Goal: Navigation & Orientation: Find specific page/section

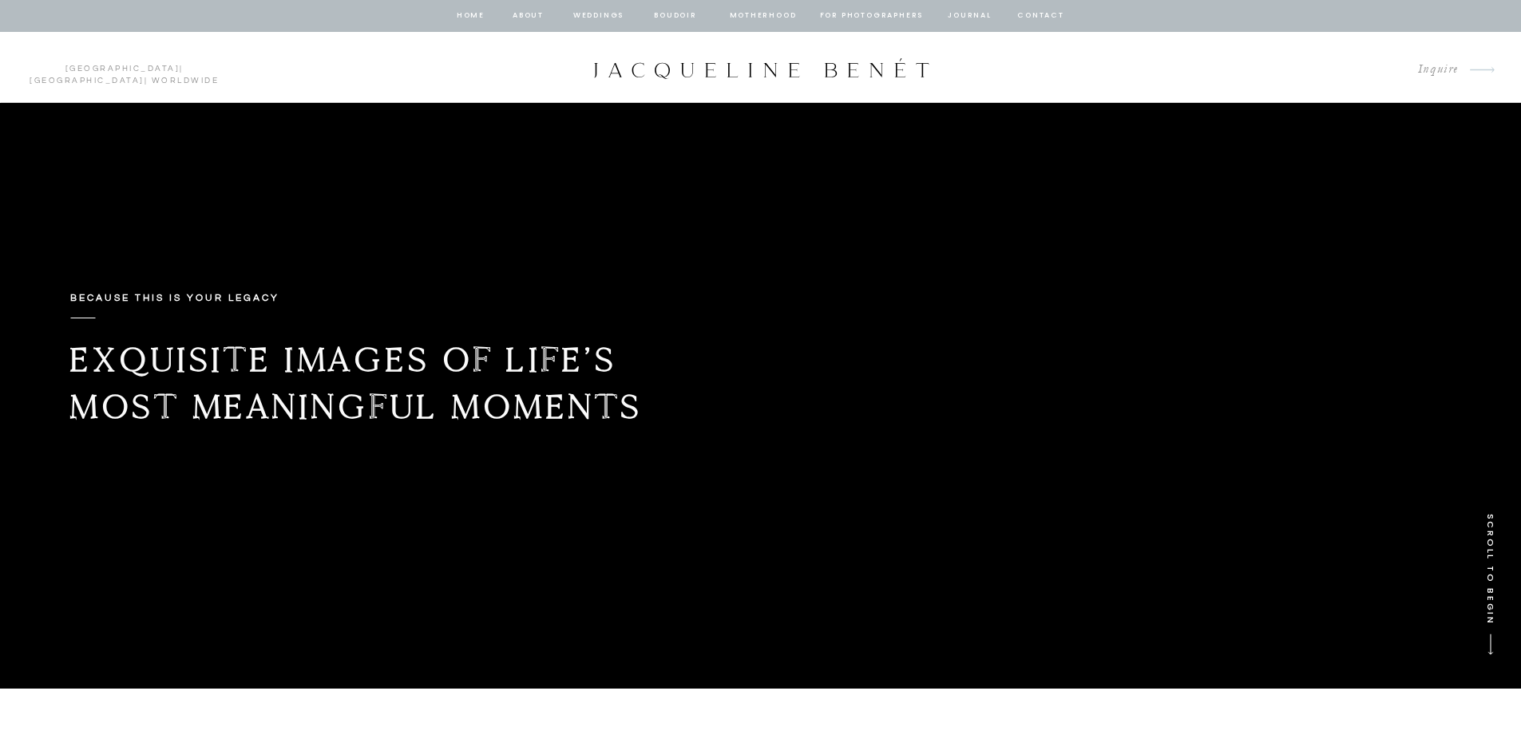
click at [604, 19] on nav "Weddings" at bounding box center [599, 16] width 54 height 14
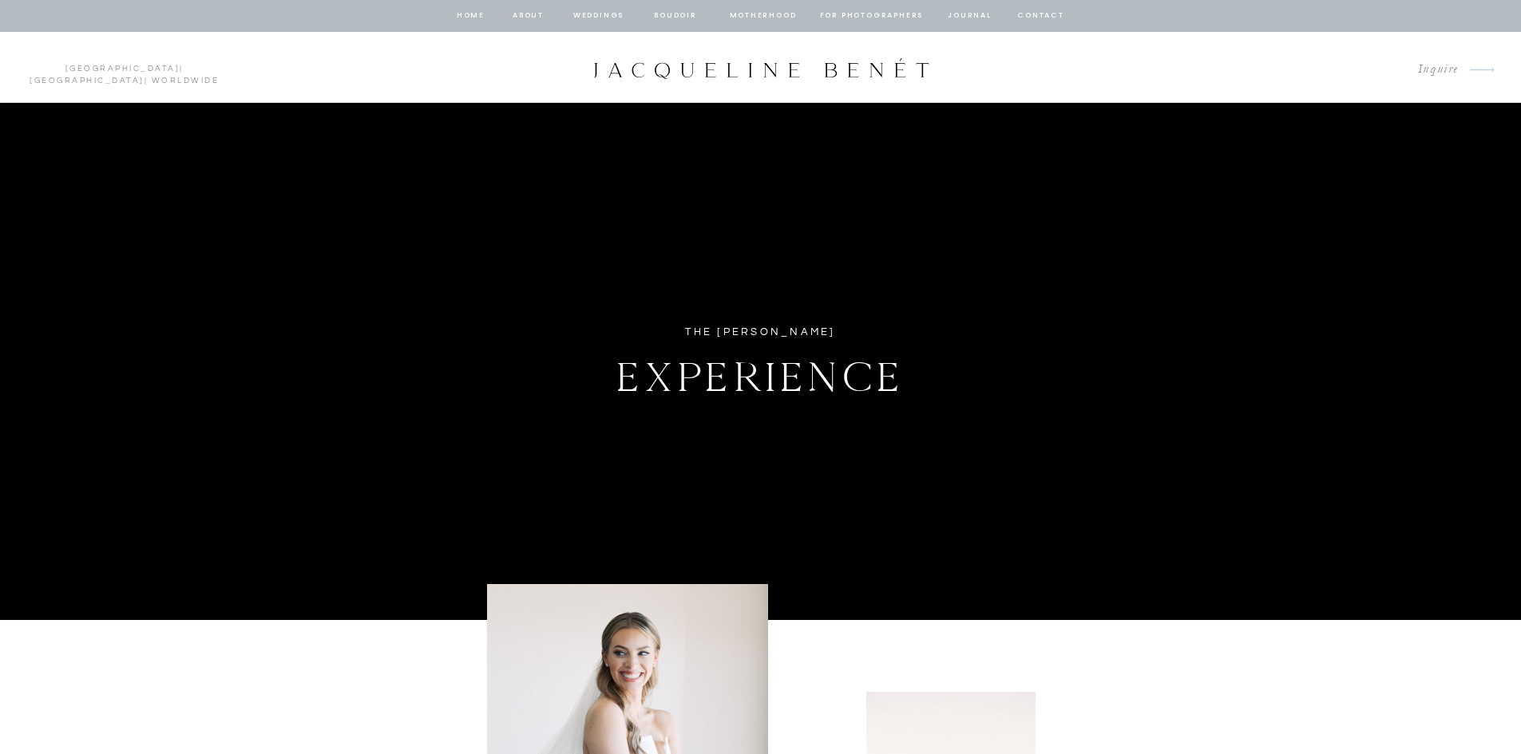
click at [526, 11] on nav "about" at bounding box center [529, 16] width 34 height 14
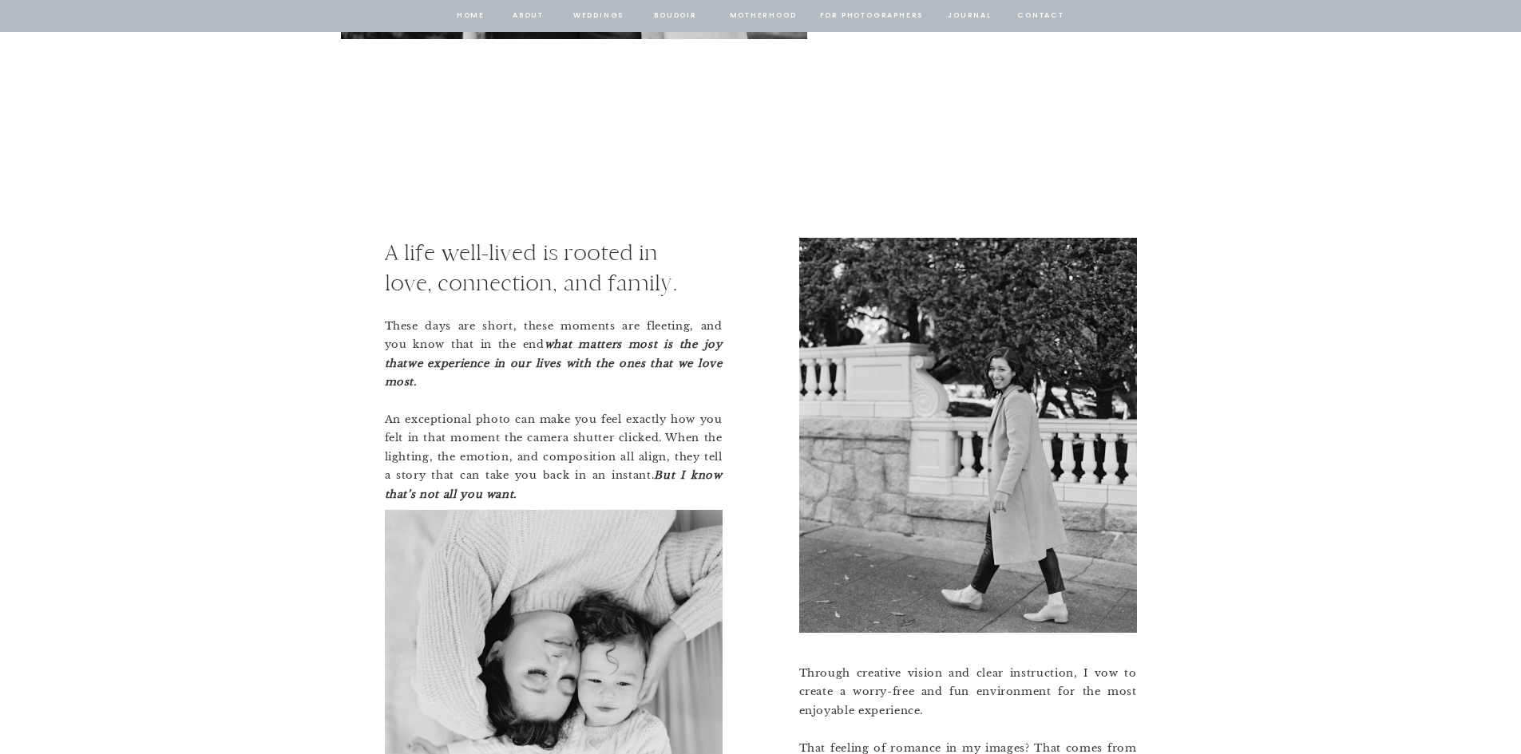
scroll to position [1297, 0]
click at [607, 16] on nav "Weddings" at bounding box center [599, 16] width 54 height 14
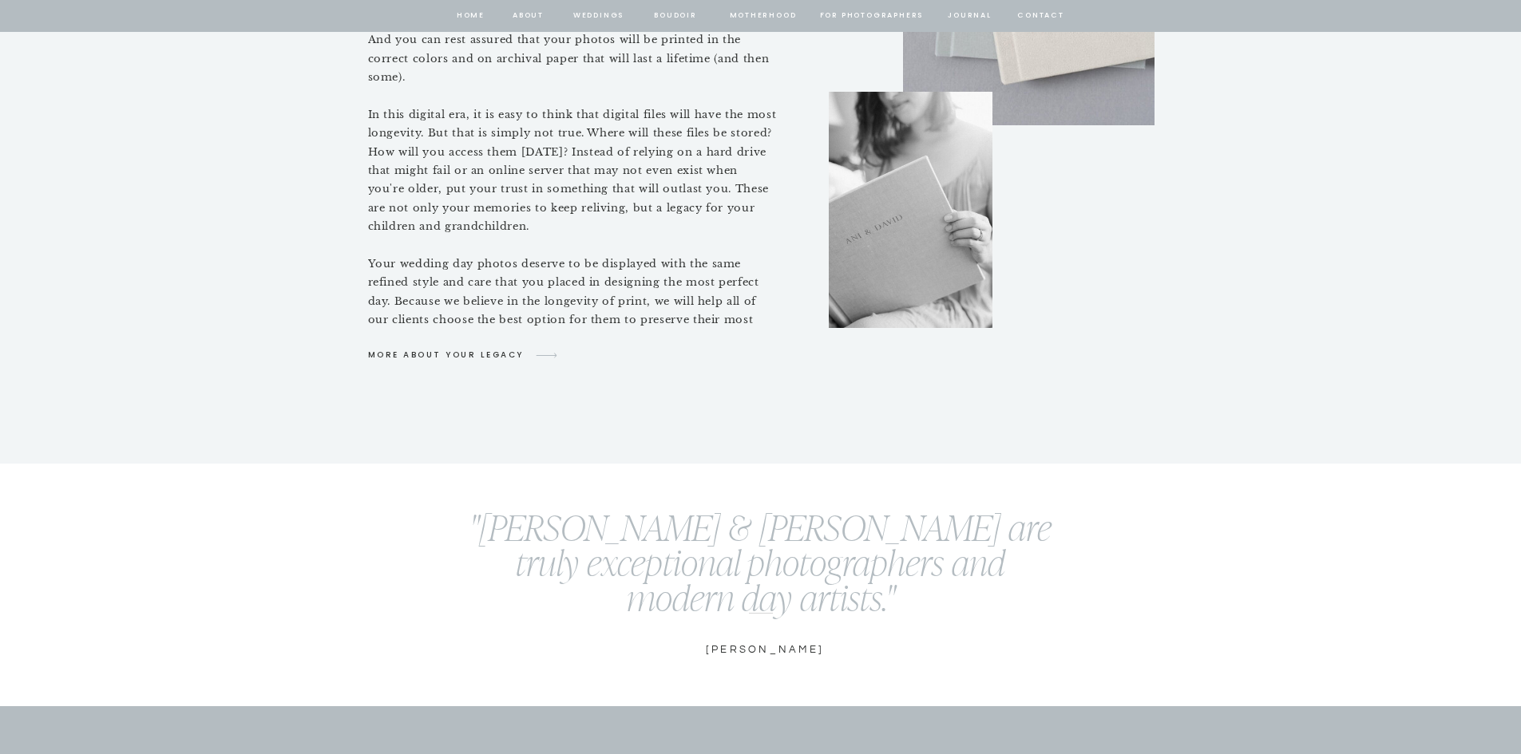
scroll to position [7368, 0]
